Goal: Ask a question

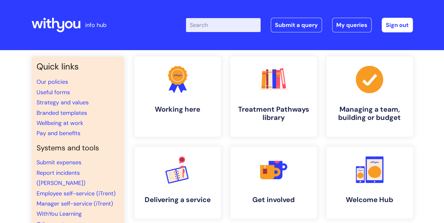
click at [220, 23] on input "Enter your search term here..." at bounding box center [223, 25] width 75 height 14
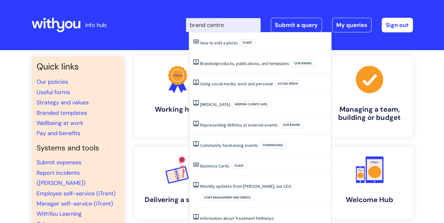
type input "brand centre"
click button "Search" at bounding box center [0, 0] width 0 height 0
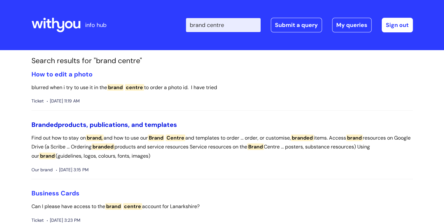
click at [47, 126] on span "Branded" at bounding box center [44, 125] width 26 height 8
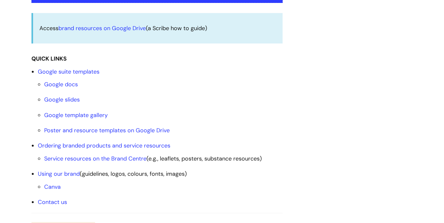
scroll to position [187, 0]
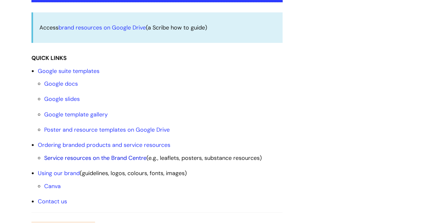
click at [124, 158] on link "Service resources on the Brand Centre" at bounding box center [95, 158] width 102 height 8
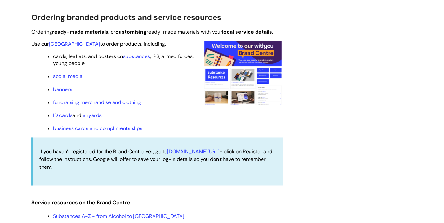
scroll to position [531, 0]
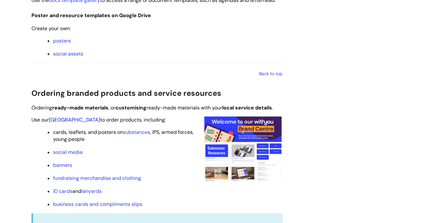
click at [60, 119] on link "[GEOGRAPHIC_DATA]" at bounding box center [74, 120] width 51 height 7
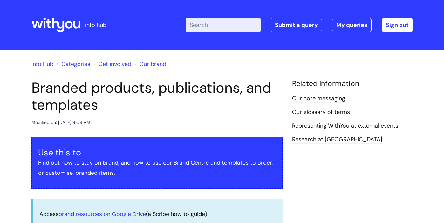
scroll to position [531, 0]
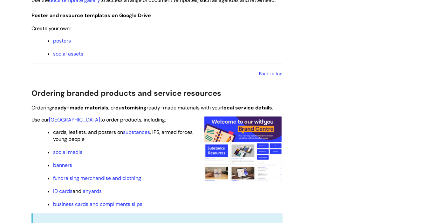
click at [254, 122] on img at bounding box center [242, 148] width 79 height 65
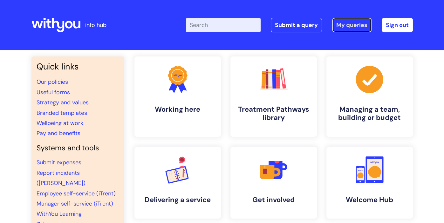
click at [344, 25] on link "My queries" at bounding box center [351, 25] width 39 height 15
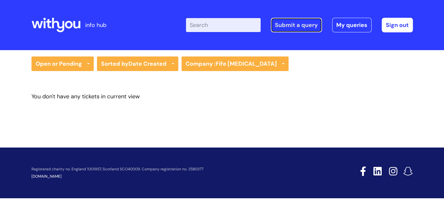
click at [305, 24] on link "Submit a query" at bounding box center [296, 25] width 51 height 15
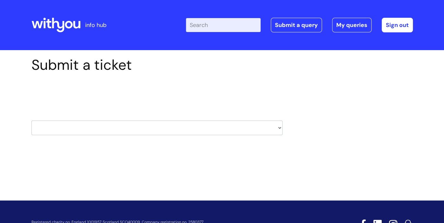
click at [261, 129] on select "HR / People IT and Support Clinical Drug Alerts Finance Accounts Data Support T…" at bounding box center [156, 128] width 251 height 15
select select "recruitment"
click at [31, 121] on select "HR / People IT and Support Clinical Drug Alerts Finance Accounts Data Support T…" at bounding box center [156, 128] width 251 height 15
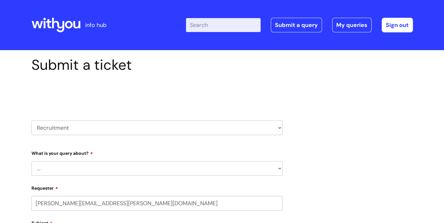
select select "80004157194"
click at [132, 127] on select "HR / People IT and Support Clinical Drug Alerts Finance Accounts Data Support T…" at bounding box center [156, 128] width 251 height 15
select select "systems"
click at [31, 121] on select "HR / People IT and Support Clinical Drug Alerts Finance Accounts Data Support T…" at bounding box center [156, 128] width 251 height 15
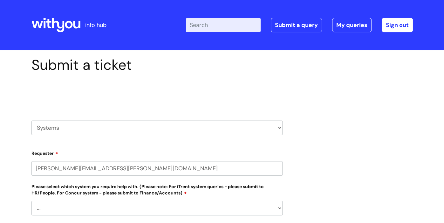
select select "80004157194"
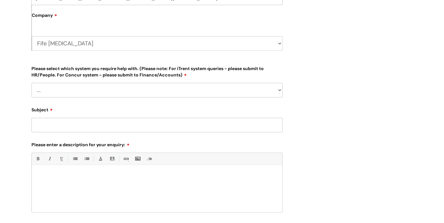
scroll to position [175, 0]
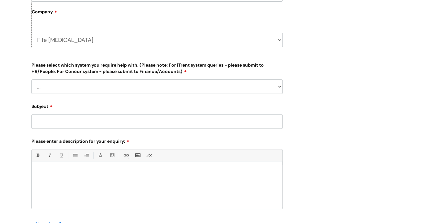
click at [99, 85] on select "... Ulysses Helpdesk Monday.com Nebula fault ILLY CarePath fault Halo fault E-c…" at bounding box center [156, 86] width 251 height 15
select select "Something else"
click at [31, 79] on select "... Ulysses Helpdesk Monday.com Nebula fault ILLY CarePath fault Halo fault E-c…" at bounding box center [156, 86] width 251 height 15
click at [87, 124] on input "Subject" at bounding box center [156, 121] width 251 height 15
type input "[GEOGRAPHIC_DATA]"
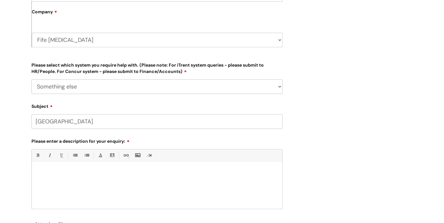
click at [49, 170] on p at bounding box center [157, 173] width 241 height 6
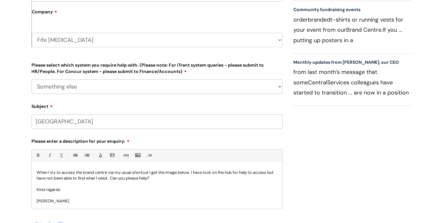
click at [230, 194] on p at bounding box center [157, 196] width 241 height 6
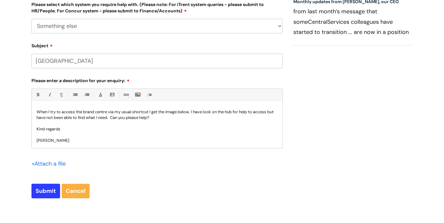
scroll to position [238, 0]
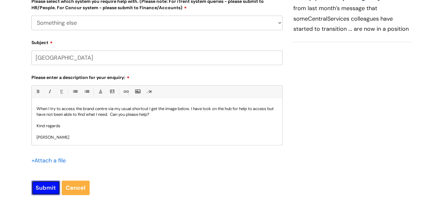
click at [39, 190] on input "Submit" at bounding box center [45, 188] width 29 height 15
type input "Please Wait..."
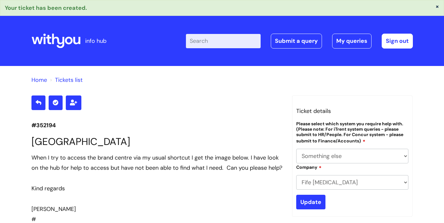
select select "Something else"
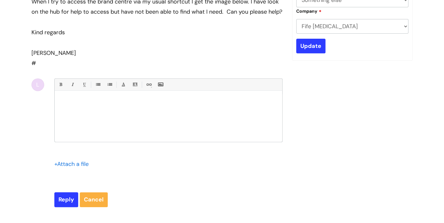
click at [88, 177] on div "+ Attach a file" at bounding box center [168, 168] width 228 height 18
click at [97, 207] on link "Cancel" at bounding box center [94, 200] width 28 height 15
click at [304, 48] on input "Update" at bounding box center [310, 46] width 29 height 15
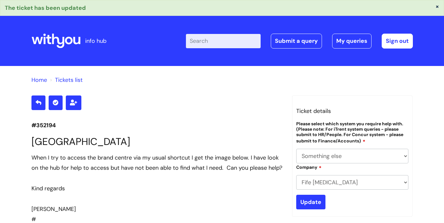
select select "Something else"
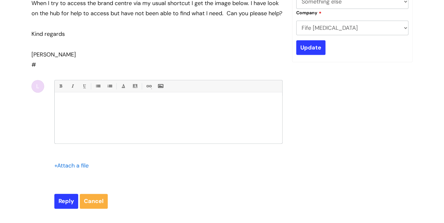
click at [97, 106] on p at bounding box center [168, 104] width 218 height 6
click at [316, 49] on input "Update" at bounding box center [310, 47] width 29 height 15
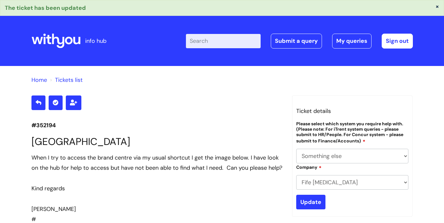
select select "Something else"
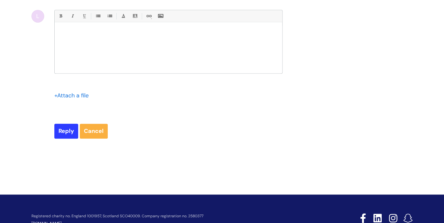
scroll to position [231, 0]
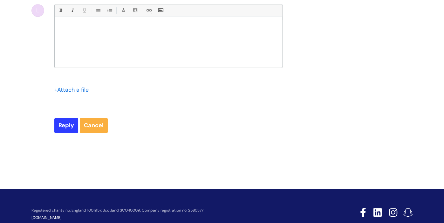
click at [116, 31] on p at bounding box center [168, 28] width 218 height 6
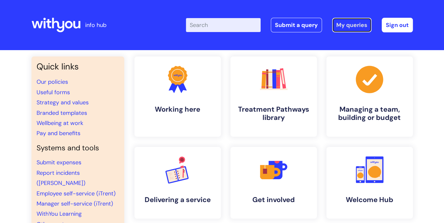
click at [345, 25] on link "My queries" at bounding box center [351, 25] width 39 height 15
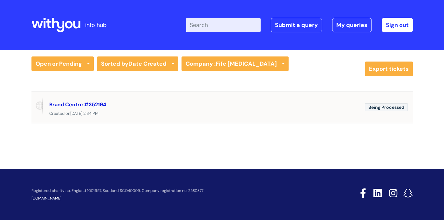
click at [88, 103] on link "Brand Centre #352194" at bounding box center [77, 104] width 57 height 7
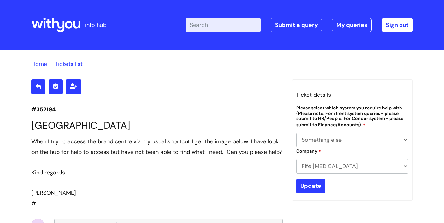
select select "Something else"
click at [77, 139] on div "When I try to access the brand centre via my usual shortcut I get the image bel…" at bounding box center [156, 147] width 251 height 21
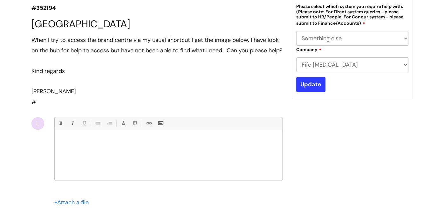
scroll to position [115, 0]
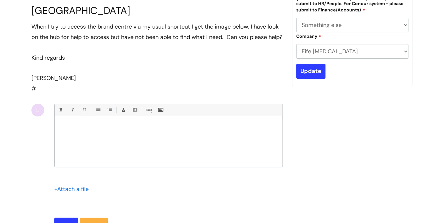
click at [71, 133] on div at bounding box center [169, 144] width 228 height 48
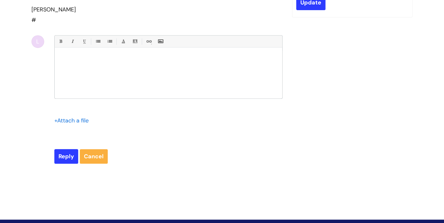
scroll to position [185, 0]
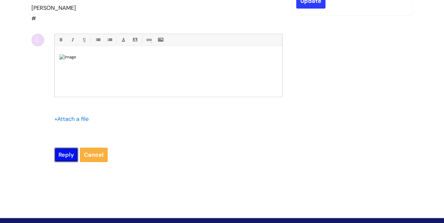
click at [65, 162] on input "Reply" at bounding box center [66, 155] width 24 height 15
type input "Please Wait..."
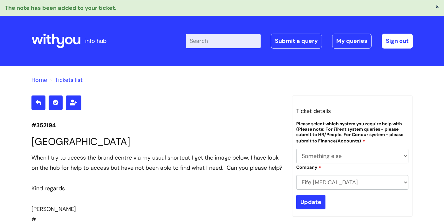
select select "Something else"
